Goal: Find specific fact: Find specific fact

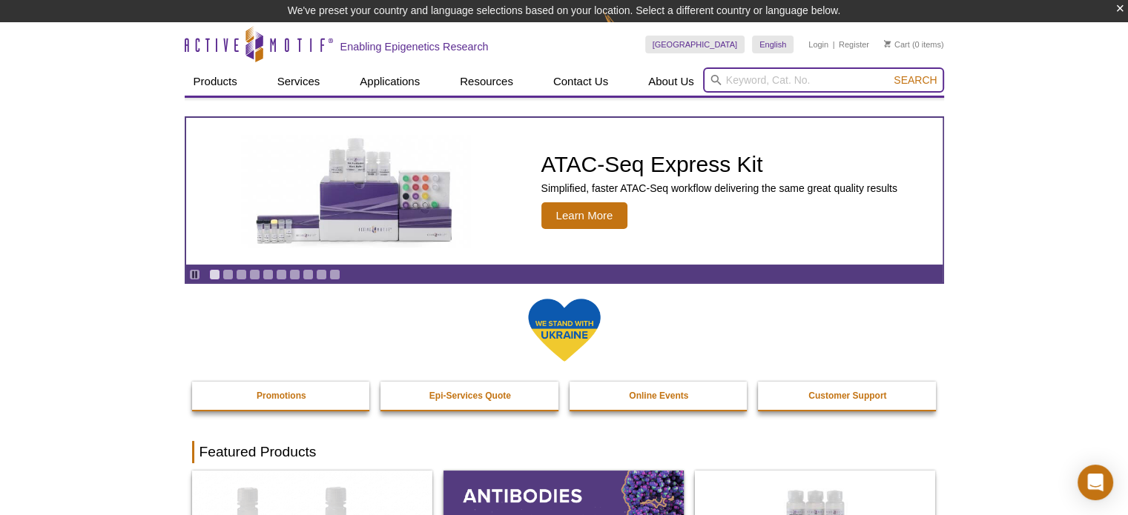
click at [747, 76] on input "search" at bounding box center [823, 79] width 241 height 25
paste input "39669"
type input "39669"
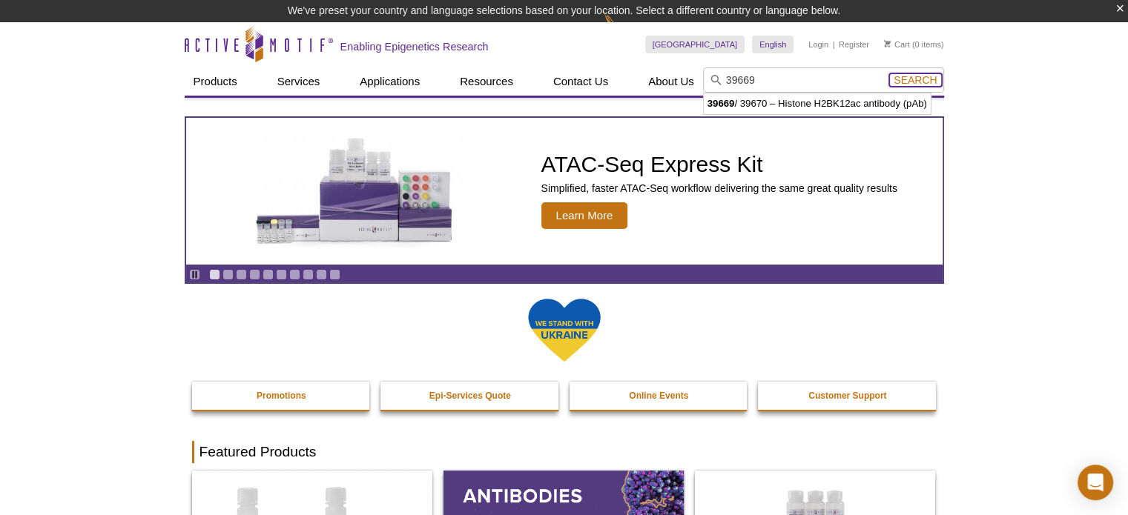
click at [913, 76] on span "Search" at bounding box center [914, 80] width 43 height 12
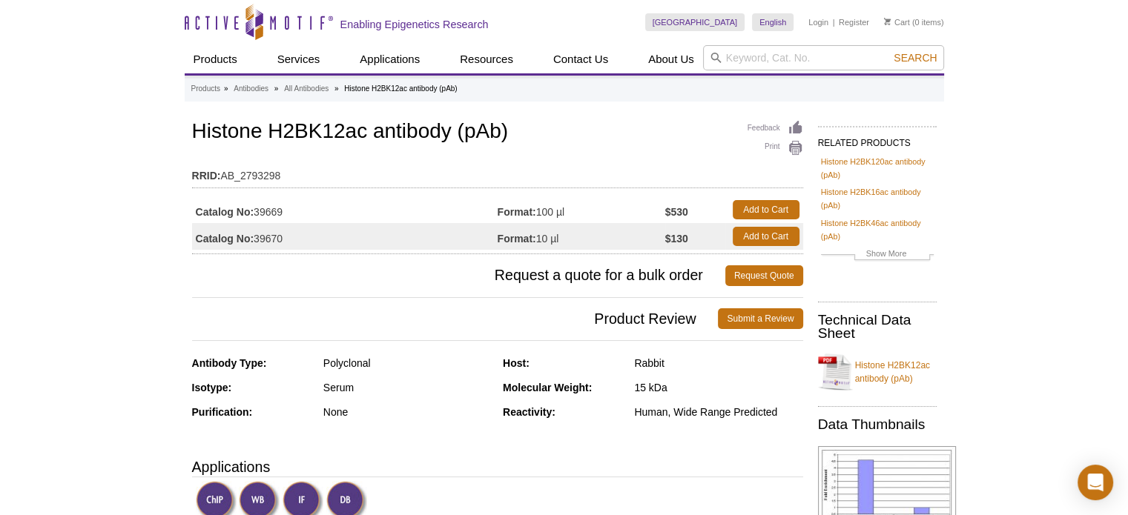
click at [203, 128] on h1 "Histone H2BK12ac antibody (pAb)" at bounding box center [497, 132] width 611 height 25
drag, startPoint x: 193, startPoint y: 128, endPoint x: 368, endPoint y: 128, distance: 175.0
click at [368, 128] on h1 "Histone H2BK12ac antibody (pAb)" at bounding box center [497, 132] width 611 height 25
copy h1 "Histone H2BK12ac"
